Goal: Information Seeking & Learning: Check status

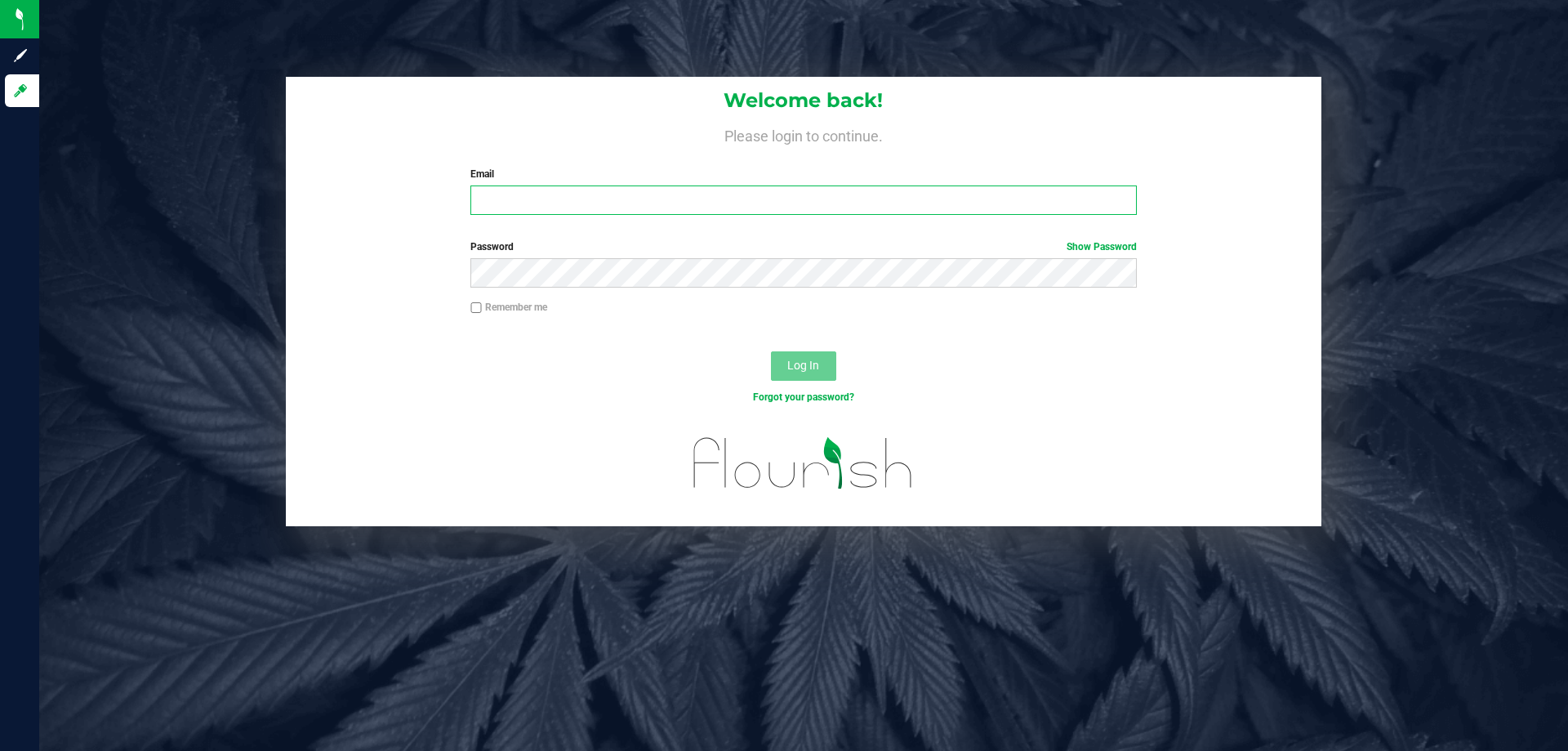
click at [531, 201] on input "Email" at bounding box center [803, 200] width 665 height 29
type input "[EMAIL_ADDRESS][DOMAIN_NAME]"
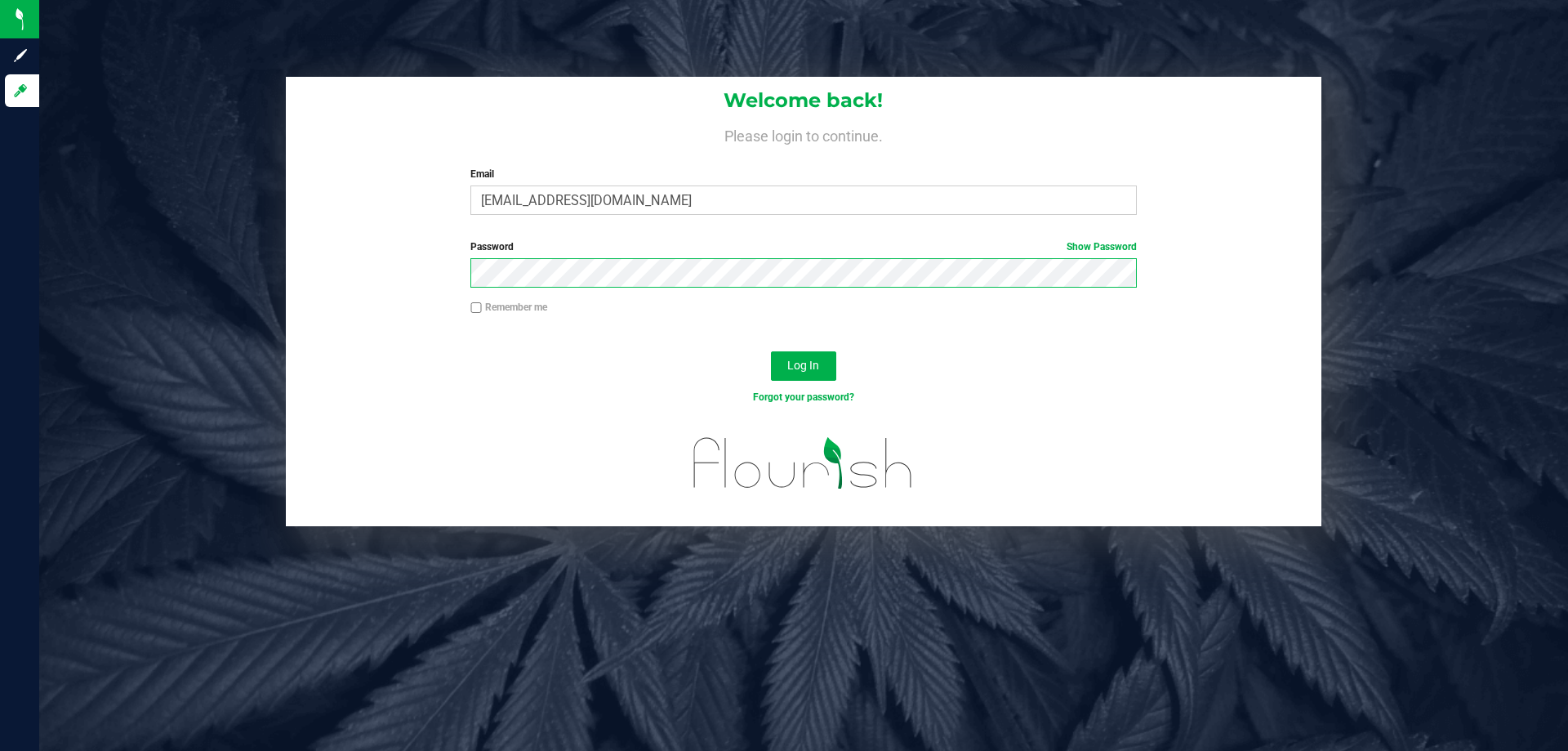
click at [771, 351] on button "Log In" at bounding box center [804, 366] width 66 height 29
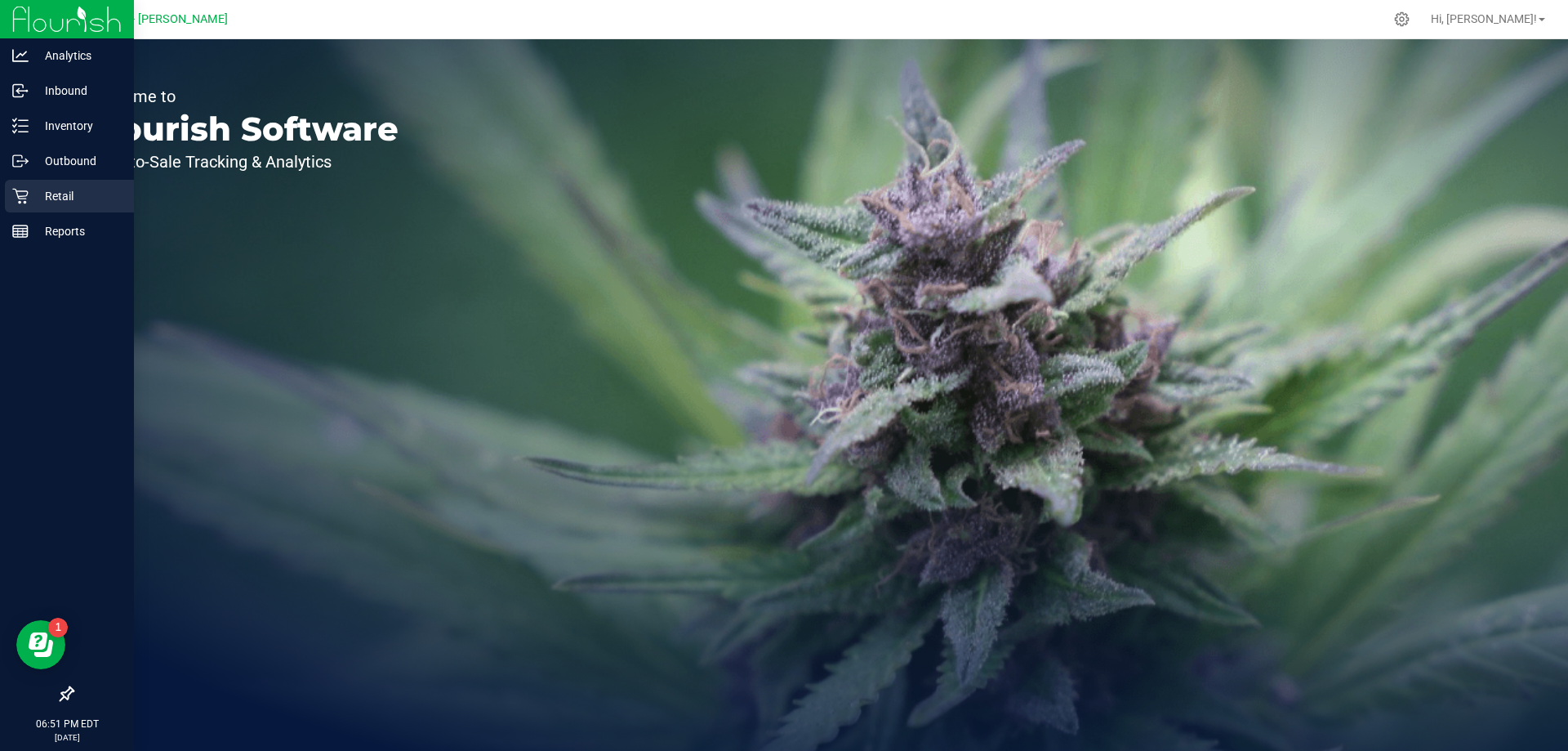
click at [30, 197] on p "Retail" at bounding box center [78, 196] width 98 height 20
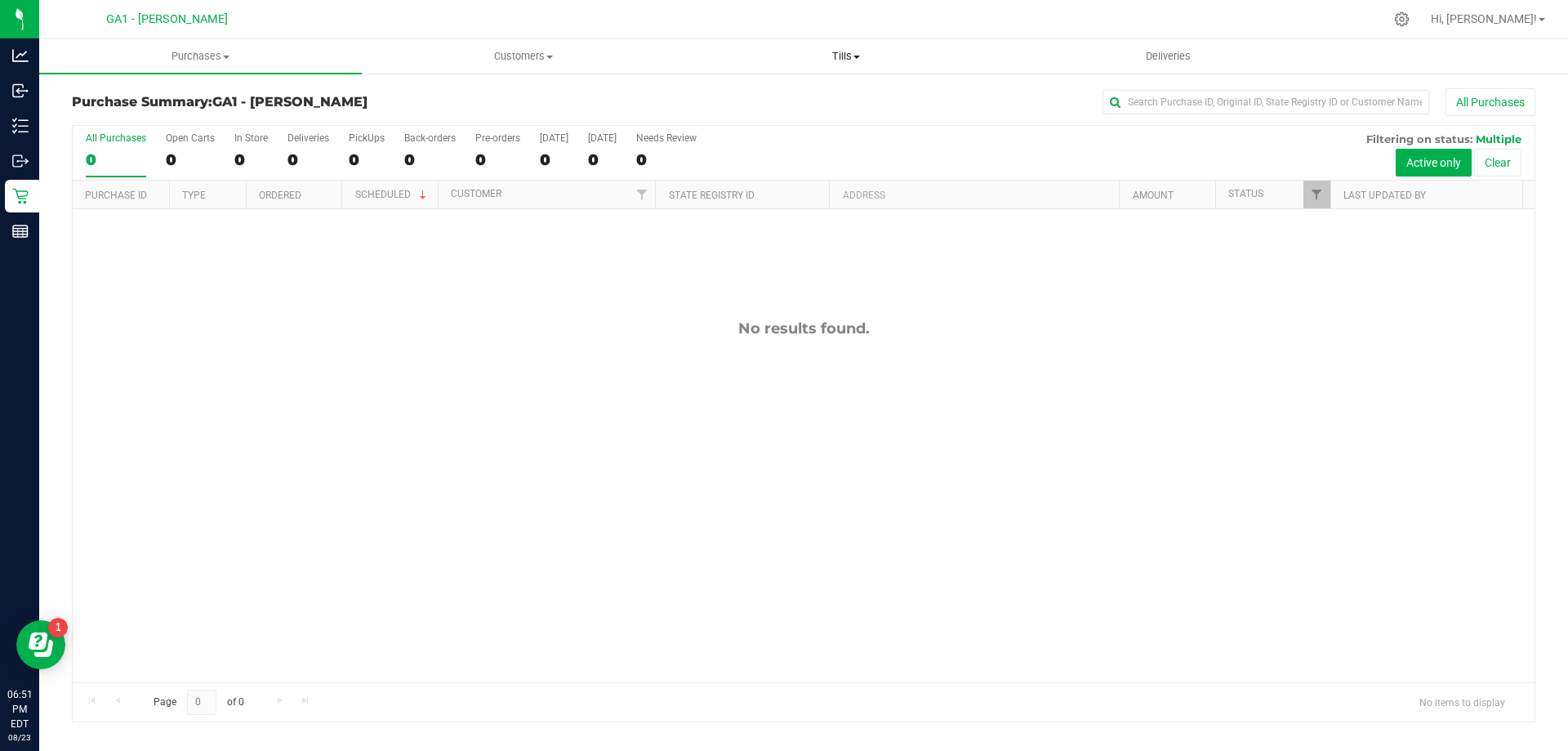
click at [864, 55] on span "Tills" at bounding box center [845, 56] width 321 height 15
click at [391, 459] on div "No results found." at bounding box center [804, 501] width 1462 height 583
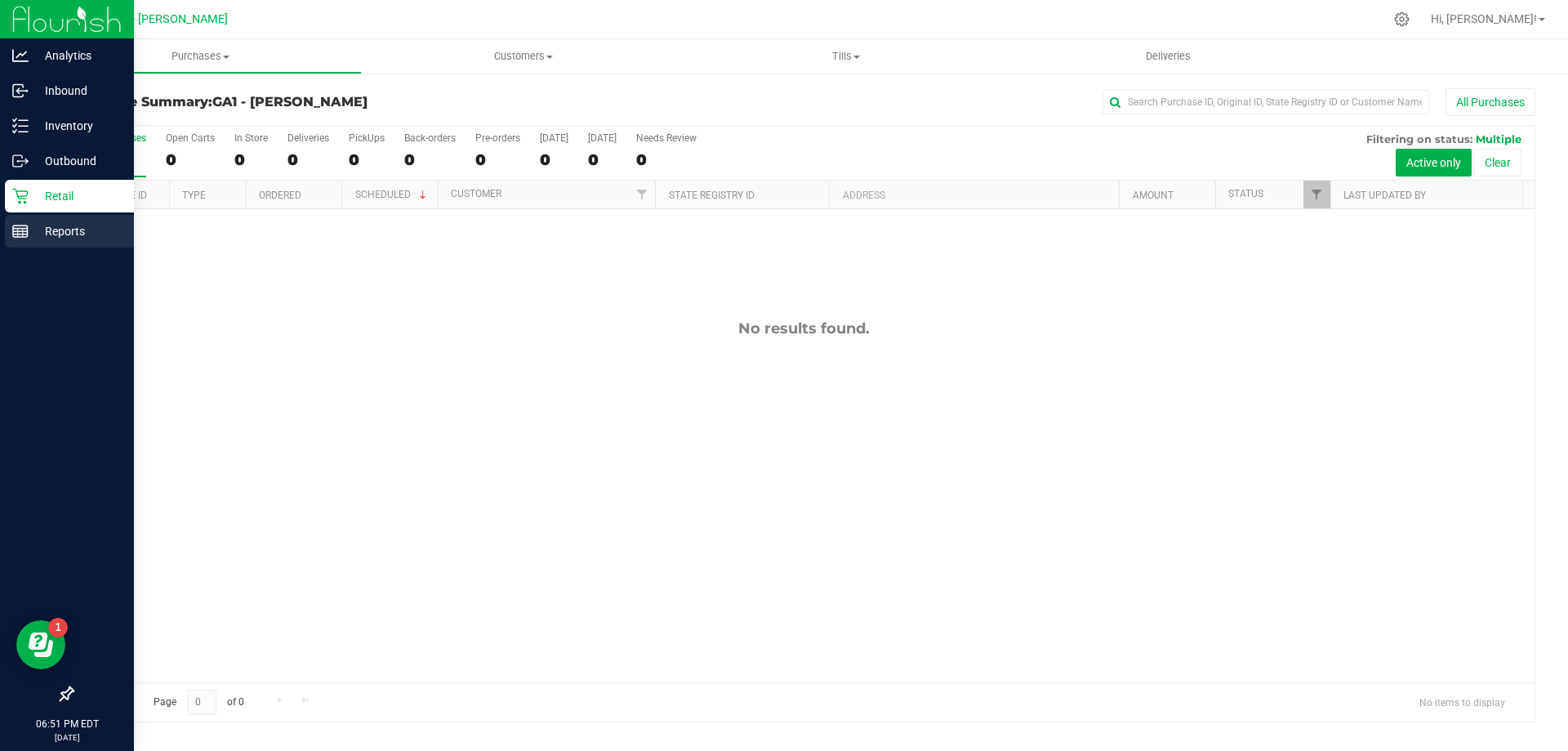
click at [21, 246] on div "Reports" at bounding box center [69, 231] width 129 height 32
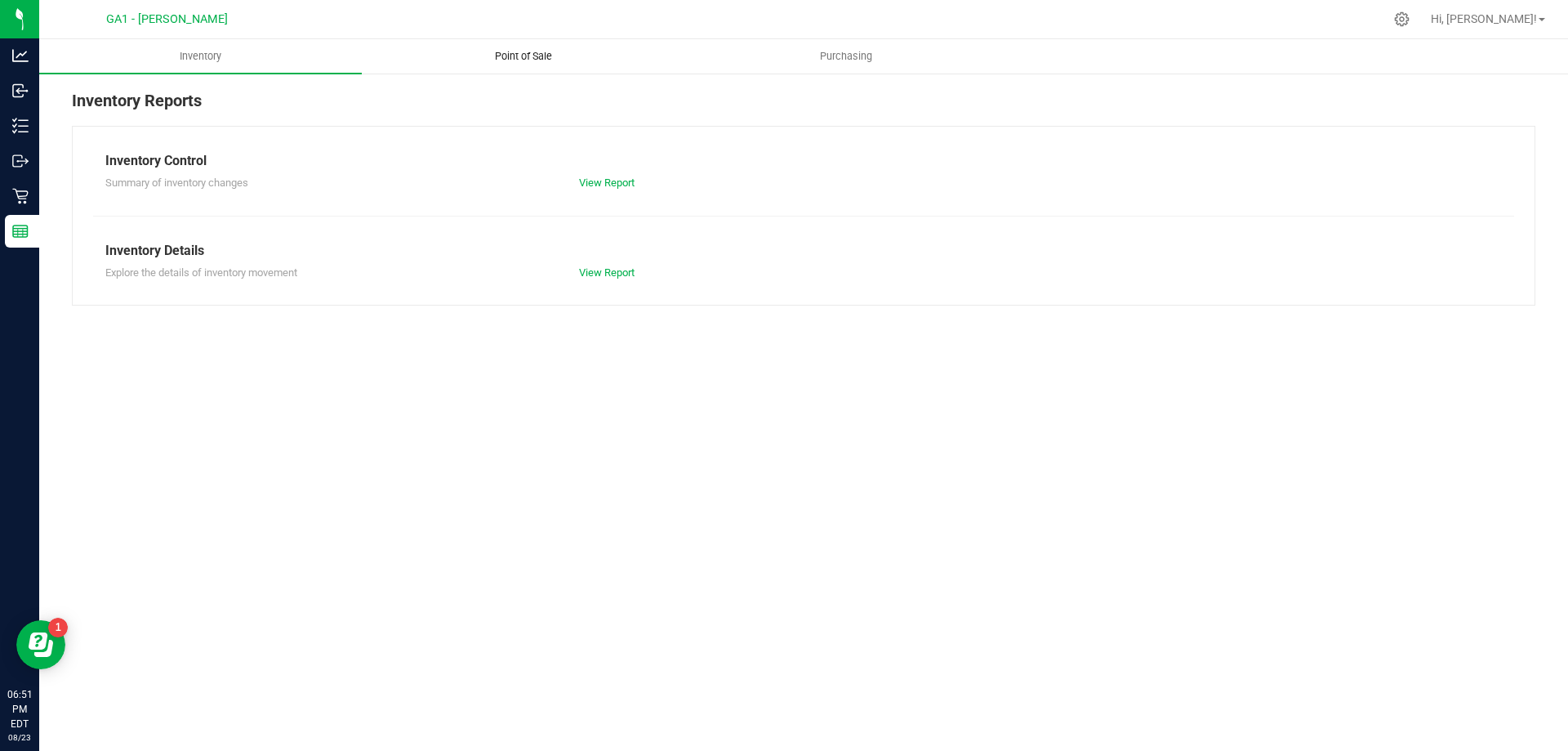
click at [531, 57] on span "Point of Sale" at bounding box center [523, 56] width 101 height 15
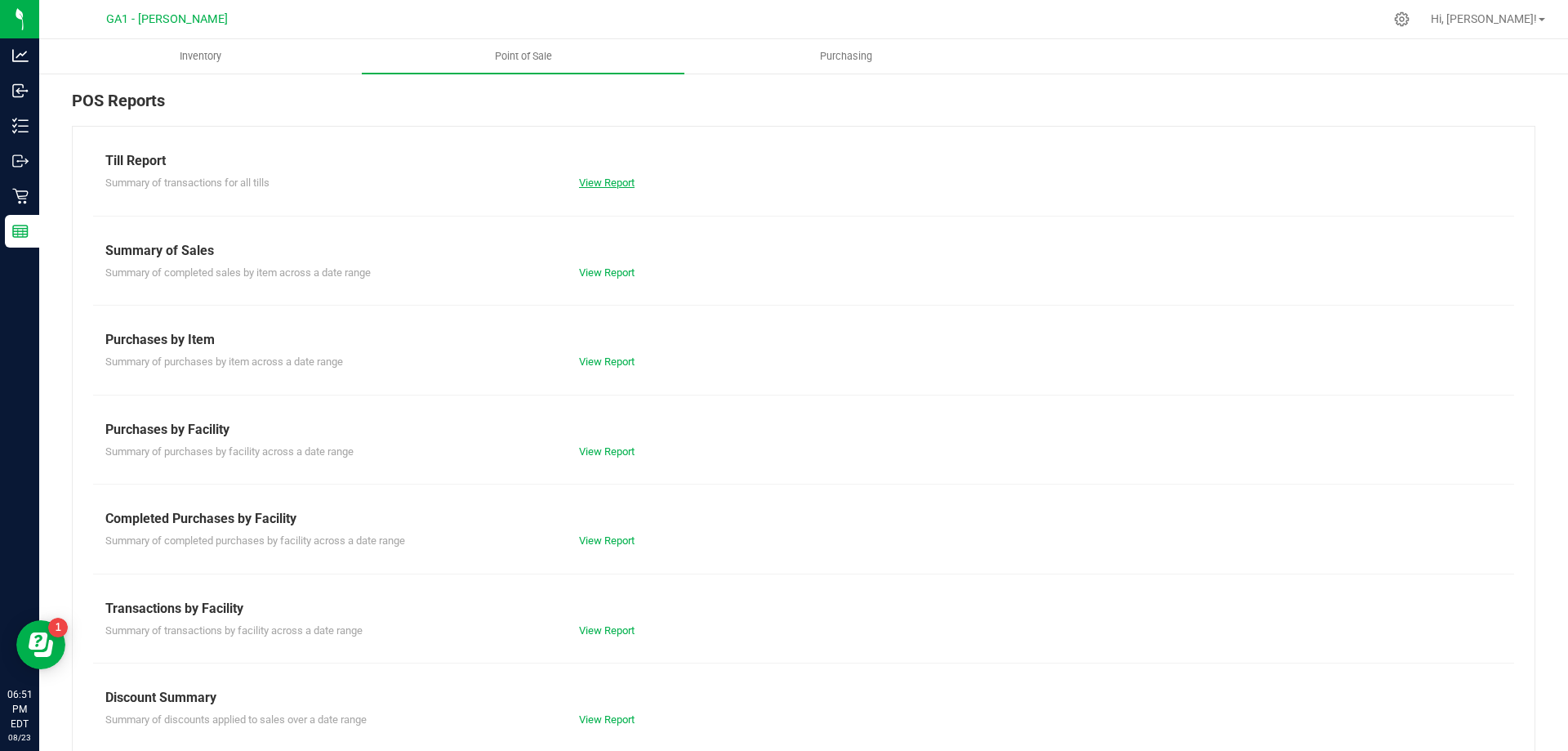
click at [600, 181] on link "View Report" at bounding box center [606, 183] width 56 height 12
